Goal: Transaction & Acquisition: Purchase product/service

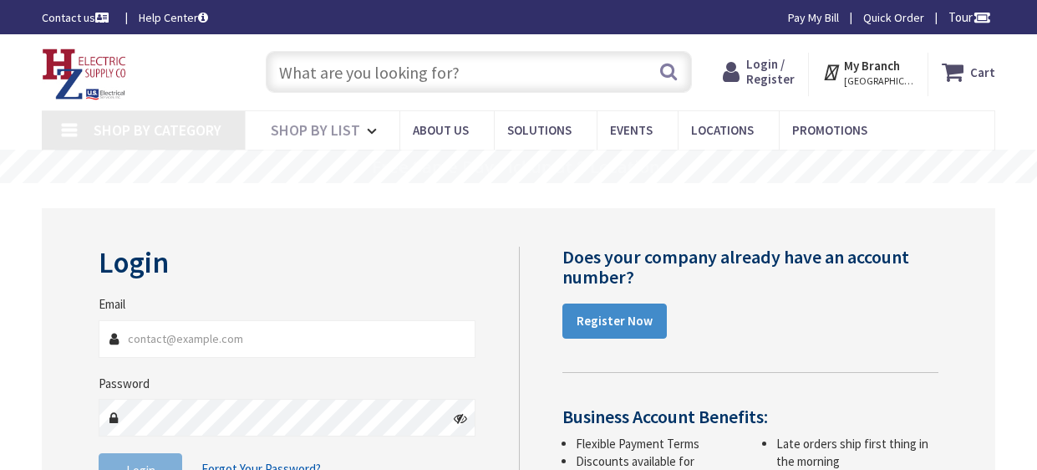
type input "[PERSON_NAME][EMAIL_ADDRESS][DOMAIN_NAME]"
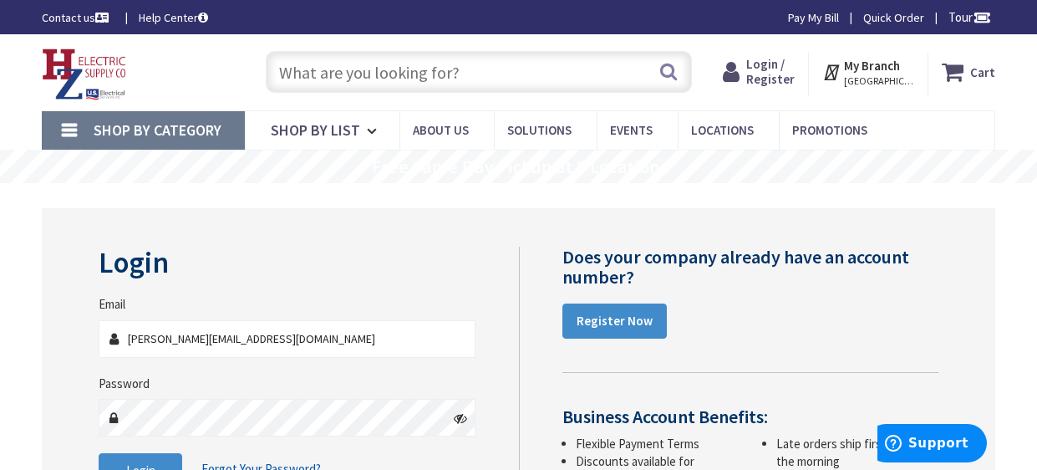
click at [516, 67] on input "text" at bounding box center [479, 72] width 426 height 42
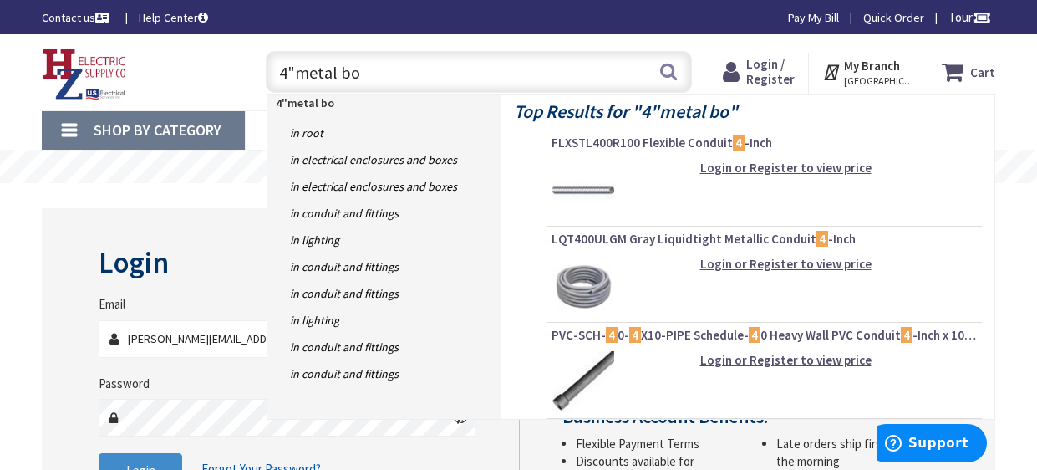
type input "4"metal box"
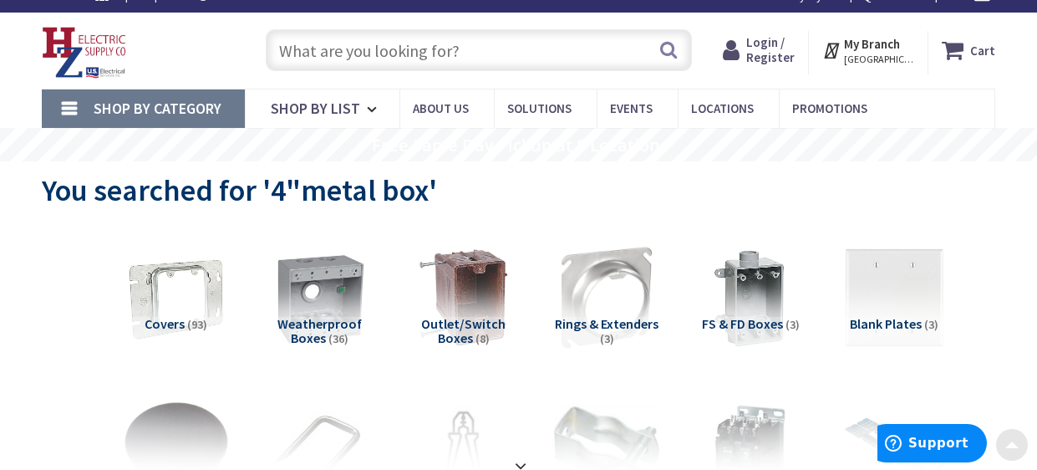
scroll to position [15, 0]
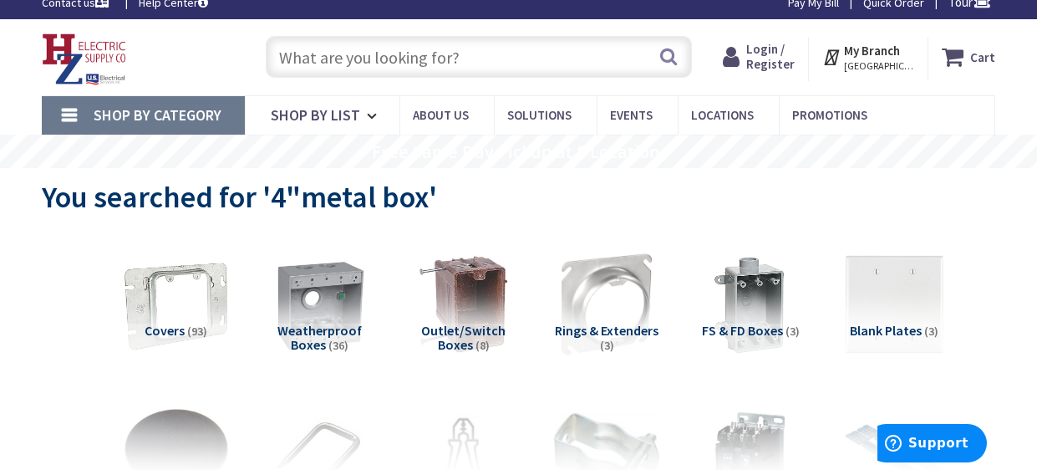
click at [180, 314] on img at bounding box center [176, 304] width 115 height 115
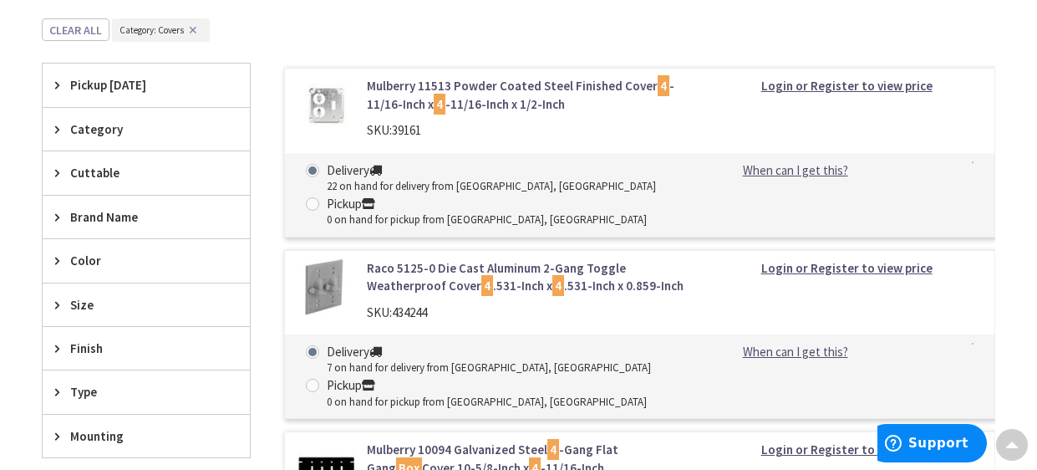
scroll to position [504, 0]
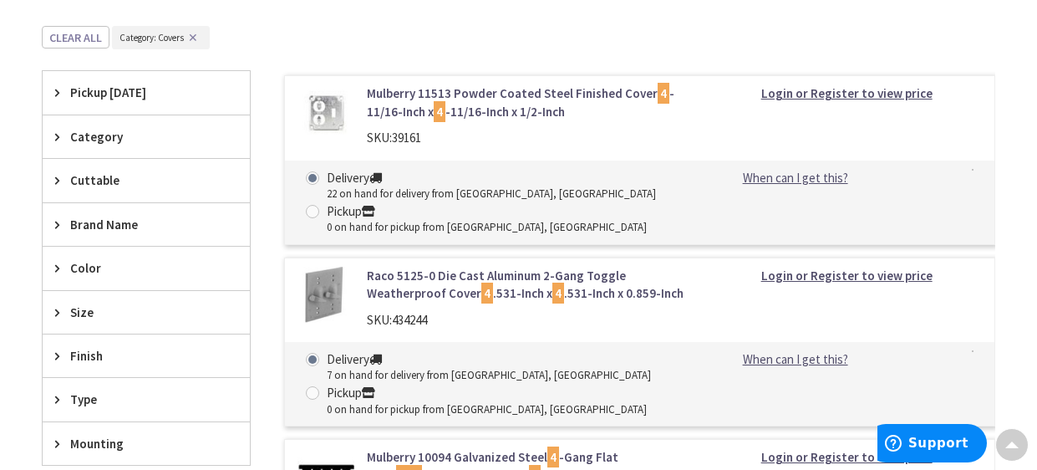
click at [527, 106] on link "Mulberry 11513 Powder Coated Steel Finished Cover 4 -11/16-Inch x 4 -11/16-Inch…" at bounding box center [527, 102] width 320 height 36
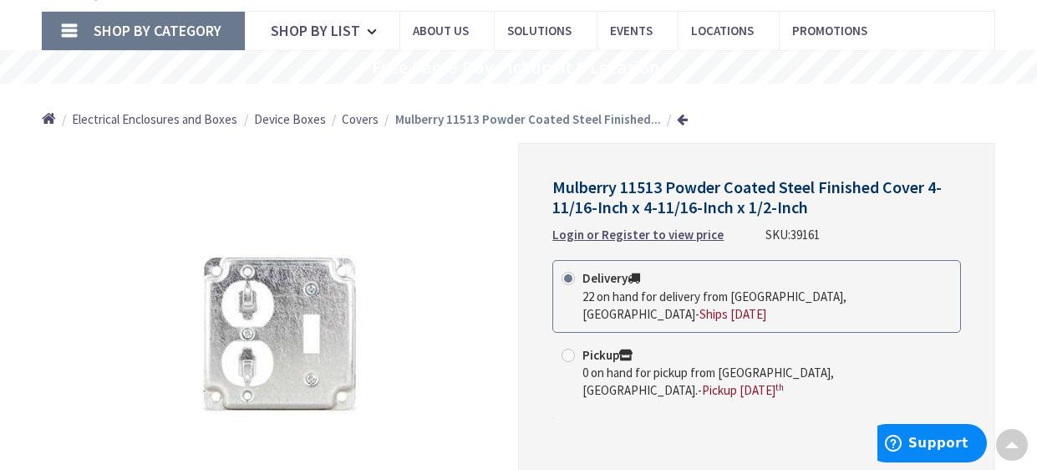
scroll to position [38, 0]
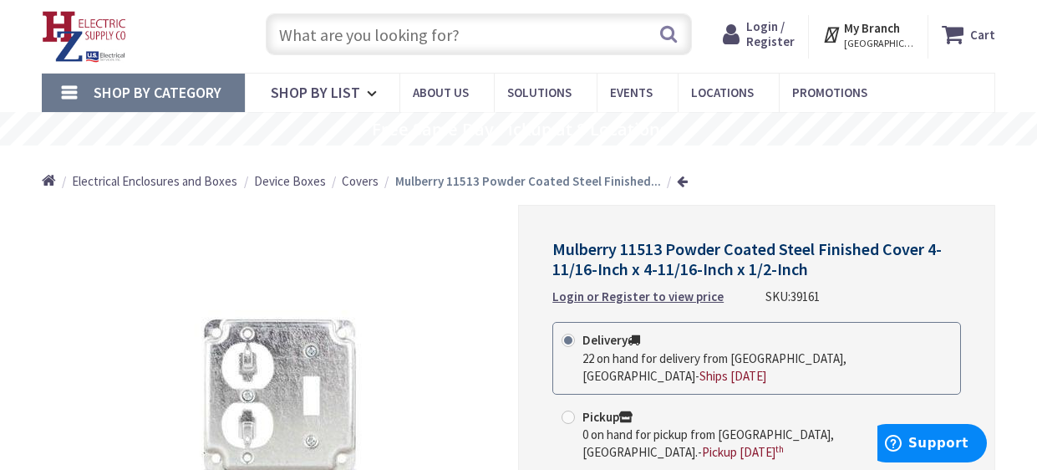
click at [504, 29] on input "text" at bounding box center [479, 34] width 426 height 42
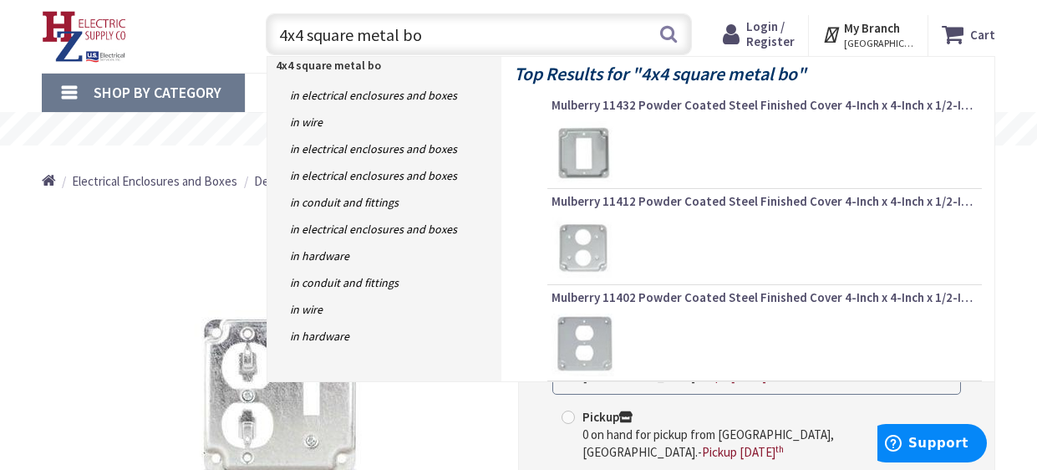
type input "4x4 square metal box"
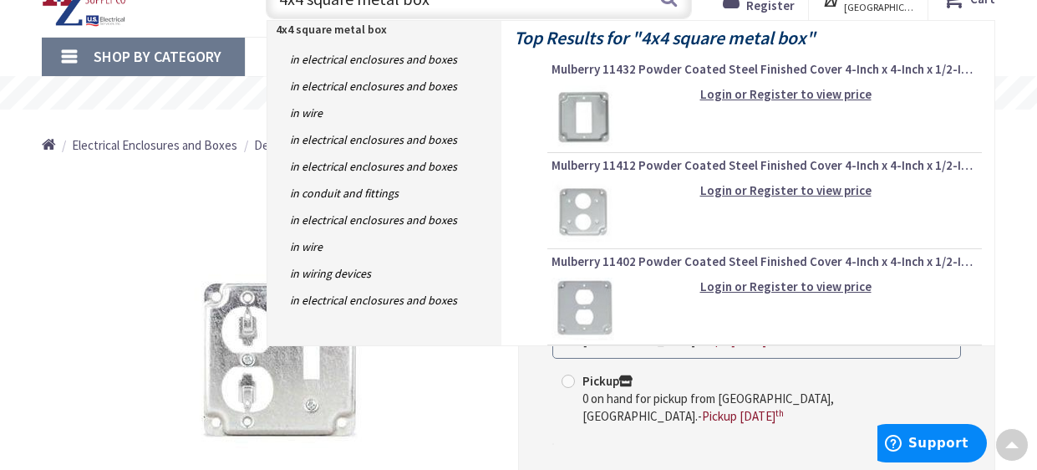
scroll to position [8, 0]
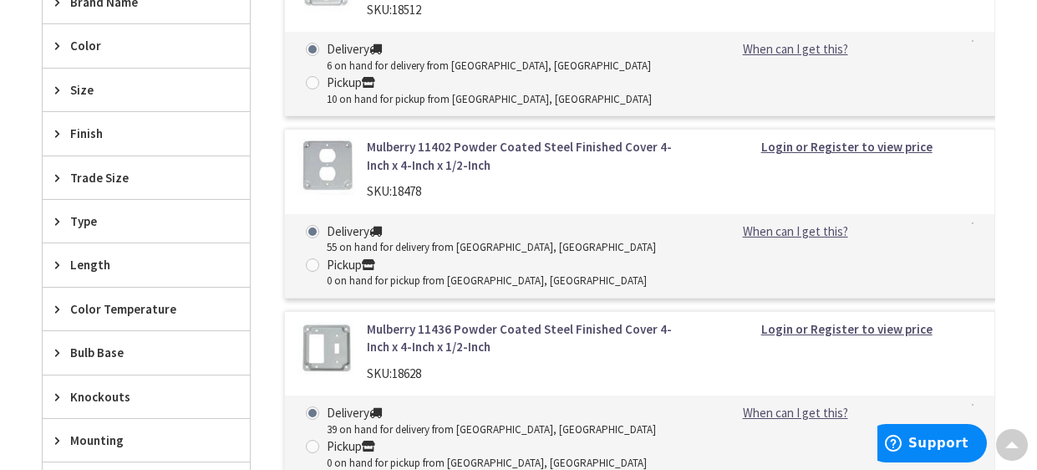
scroll to position [752, 0]
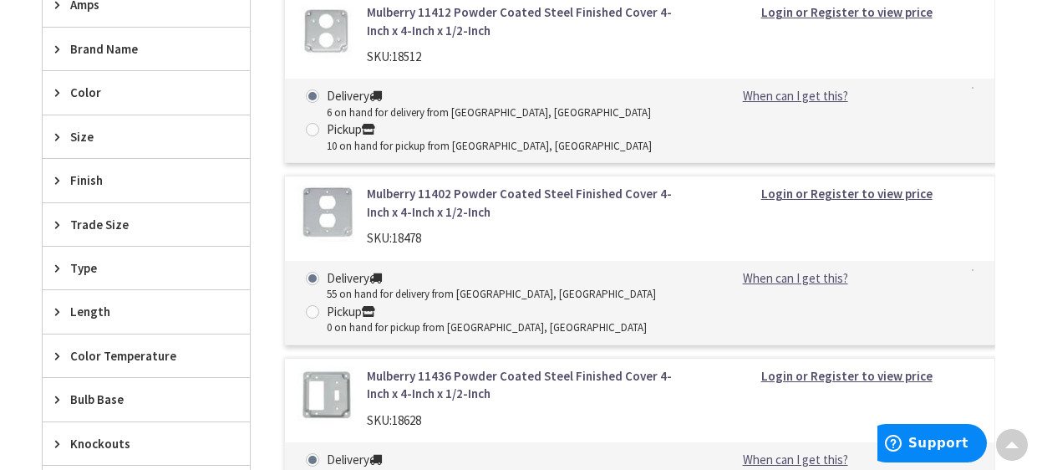
click at [535, 376] on link "Mulberry 11436 Powder Coated Steel Finished Cover 4-Inch x 4-Inch x 1/2-Inch" at bounding box center [527, 385] width 320 height 36
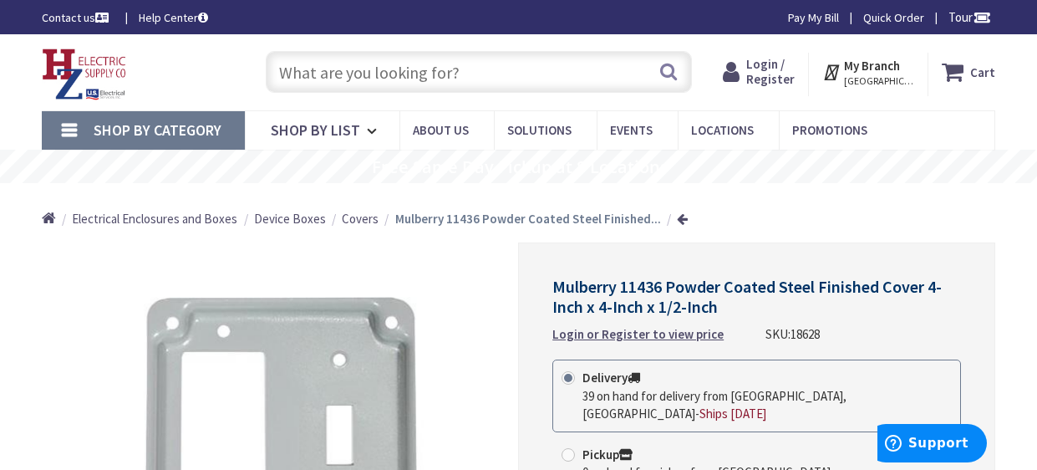
click at [754, 64] on span "Login / Register" at bounding box center [770, 71] width 48 height 31
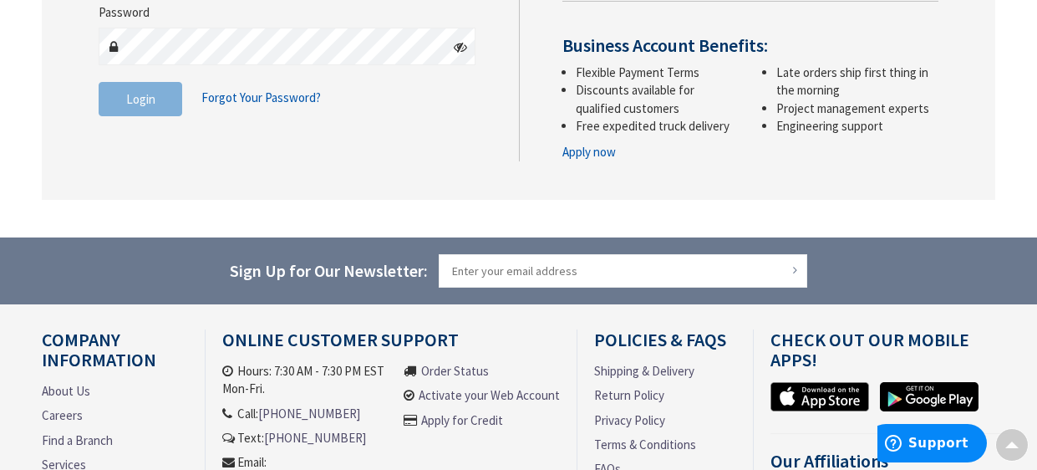
type input "[PERSON_NAME][EMAIL_ADDRESS][DOMAIN_NAME]"
click at [154, 113] on button "Login" at bounding box center [141, 99] width 84 height 35
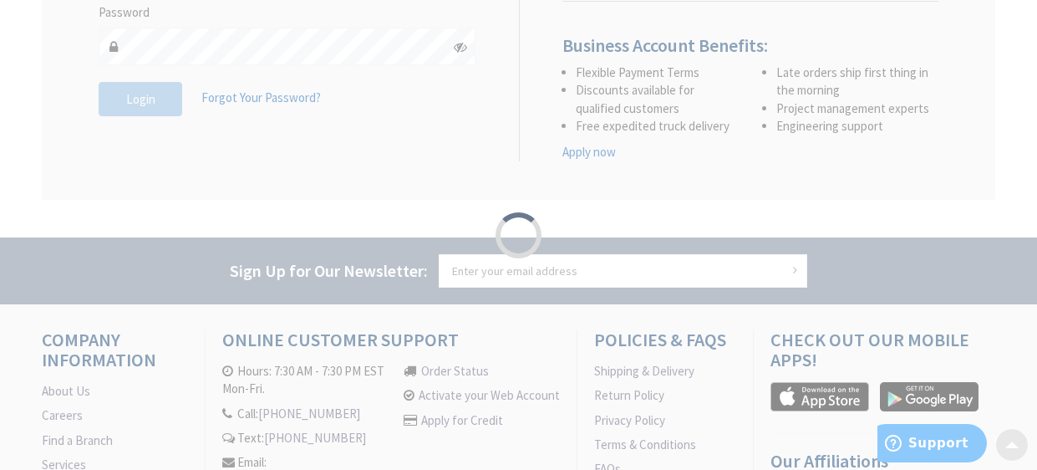
scroll to position [408, 0]
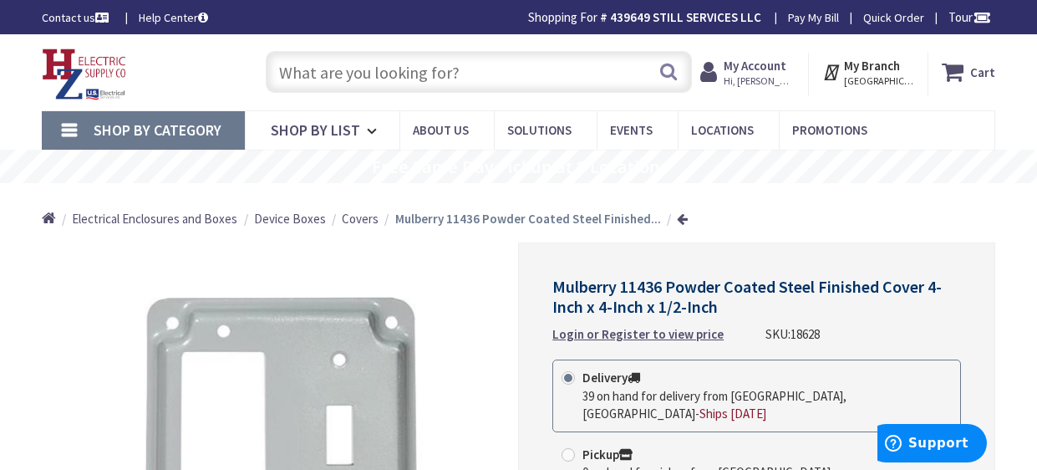
click at [573, 72] on input "text" at bounding box center [479, 72] width 426 height 42
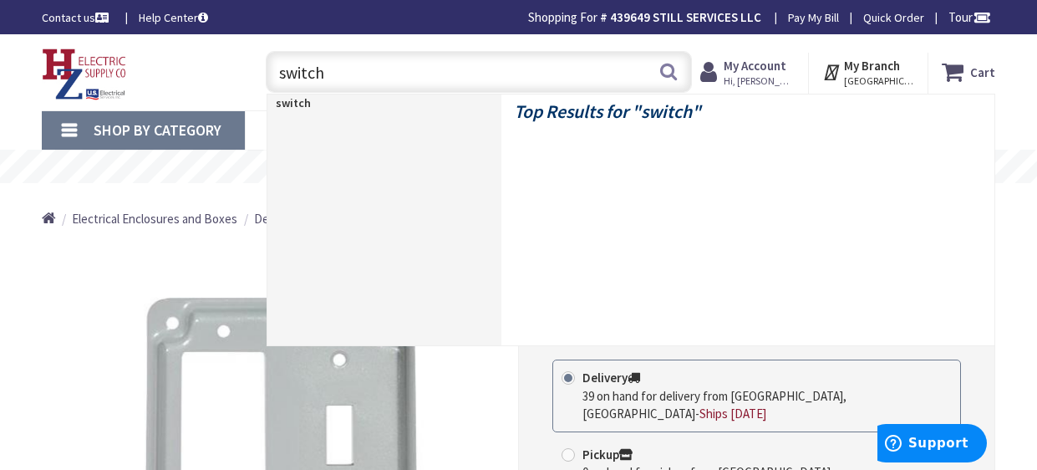
type input "switch"
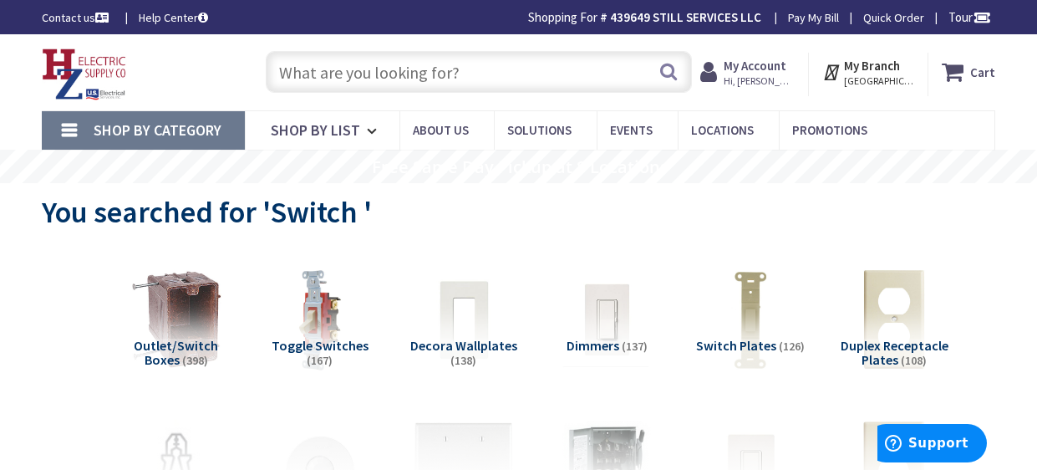
click at [434, 62] on input "text" at bounding box center [479, 72] width 426 height 42
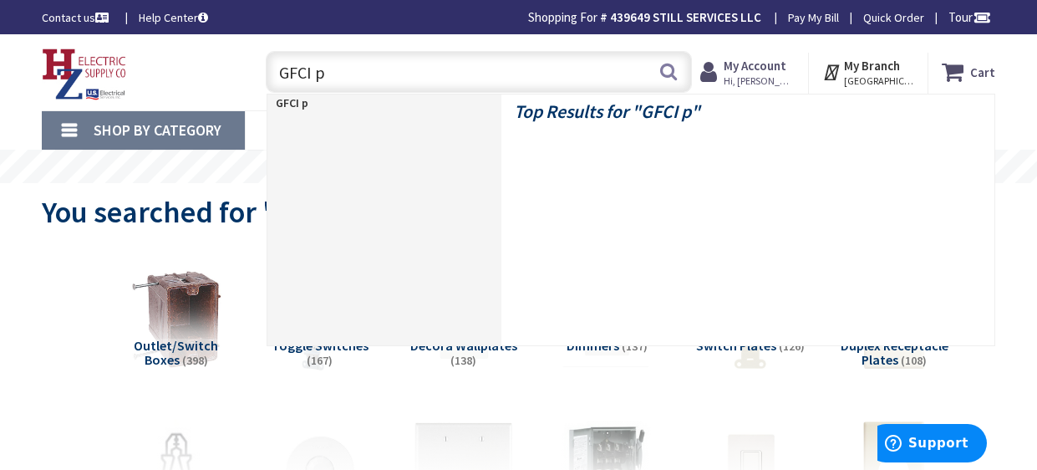
type input "GFCI"
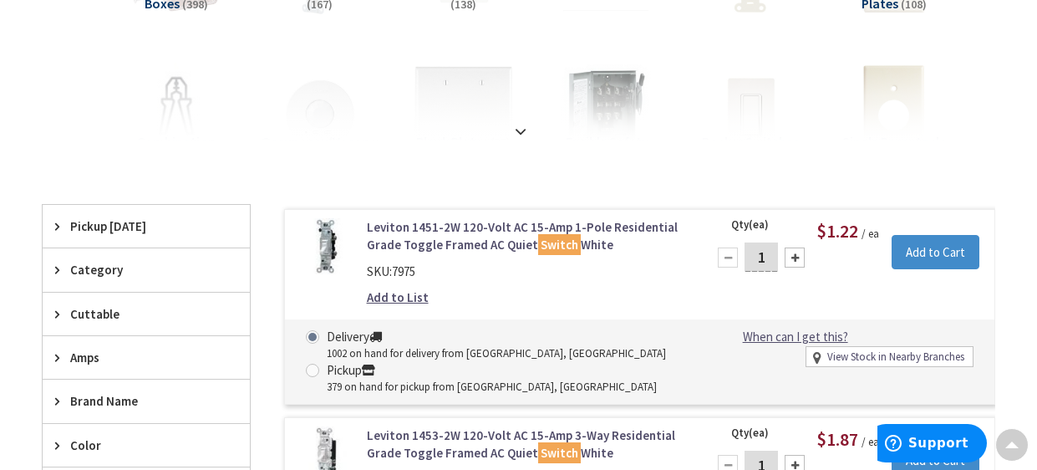
scroll to position [191, 0]
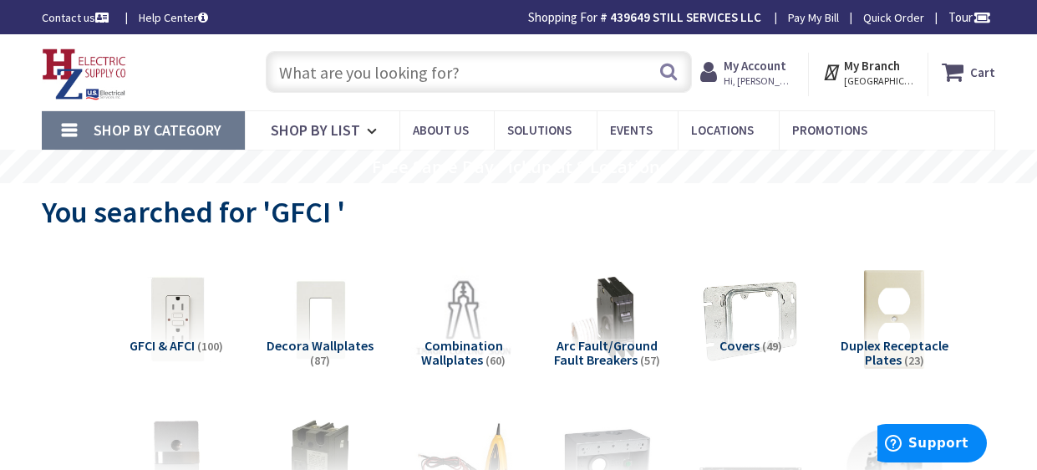
click at [473, 56] on input "text" at bounding box center [479, 72] width 426 height 42
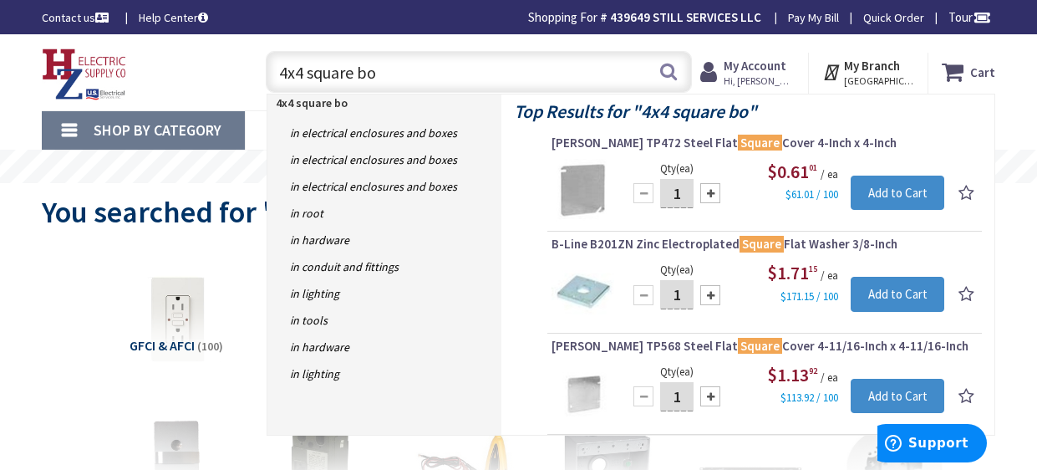
type input "4x4 square box"
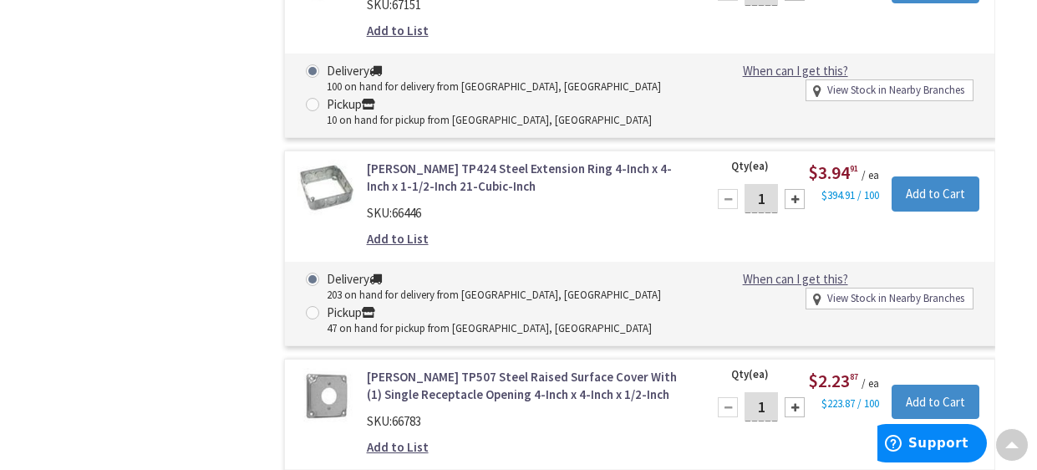
scroll to position [5722, 0]
